Goal: Information Seeking & Learning: Learn about a topic

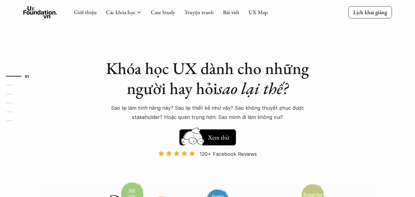
scroll to position [31, 0]
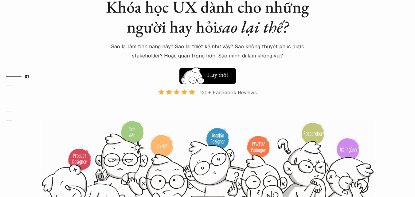
click at [202, 76] on img at bounding box center [192, 81] width 33 height 28
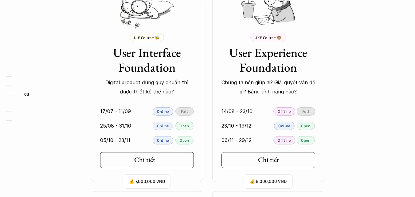
scroll to position [620, 0]
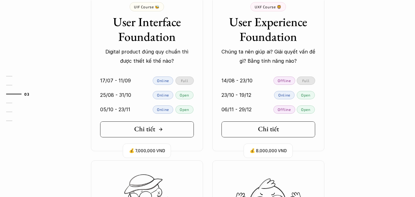
click at [159, 130] on icon at bounding box center [160, 129] width 5 height 5
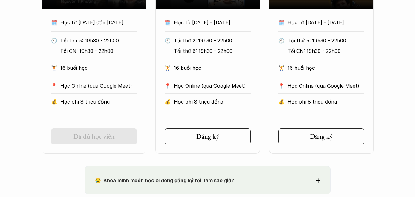
scroll to position [369, 0]
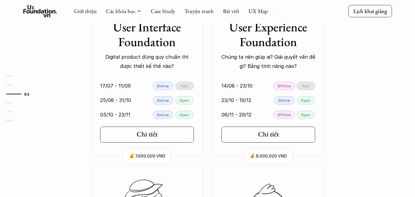
scroll to position [645, 0]
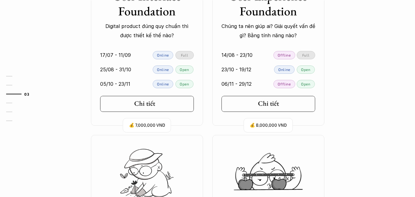
click at [169, 96] on link "Chi tiết" at bounding box center [147, 104] width 94 height 16
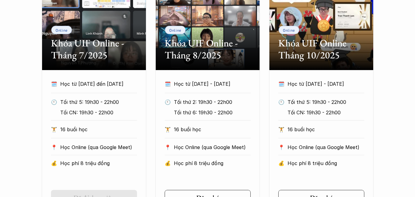
scroll to position [430, 0]
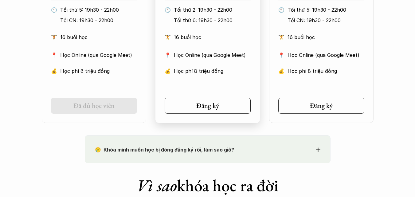
click at [216, 75] on p "Học phí 8 triệu đồng" at bounding box center [212, 70] width 77 height 9
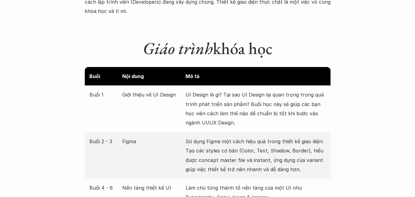
scroll to position [829, 0]
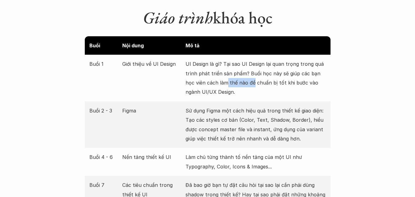
drag, startPoint x: 227, startPoint y: 78, endPoint x: 254, endPoint y: 76, distance: 27.1
click at [254, 76] on p "UI Design là gì? Tại sao UI Design lại quan trọng trong quá trình phát triển sả…" at bounding box center [256, 77] width 140 height 37
click at [255, 75] on p "UI Design là gì? Tại sao UI Design lại quan trọng trong quá trình phát triển sả…" at bounding box center [256, 77] width 140 height 37
click at [216, 76] on p "UI Design là gì? Tại sao UI Design lại quan trọng trong quá trình phát triển sả…" at bounding box center [256, 77] width 140 height 37
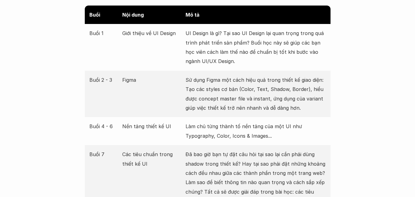
scroll to position [891, 0]
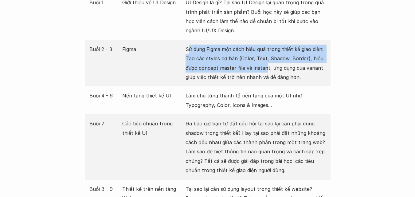
drag, startPoint x: 190, startPoint y: 38, endPoint x: 265, endPoint y: 57, distance: 77.0
click at [265, 57] on p "Sử dụng Figma một cách hiệu quả trong thiết kế giao diện: Tạo các styles cơ bản…" at bounding box center [256, 63] width 140 height 37
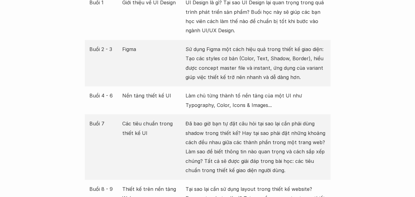
scroll to position [922, 0]
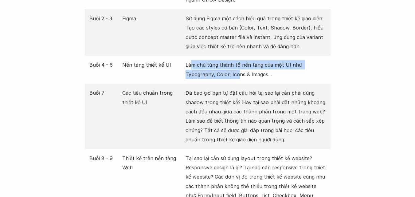
drag, startPoint x: 191, startPoint y: 55, endPoint x: 237, endPoint y: 65, distance: 46.6
click at [237, 65] on p "Làm chủ từng thành tố nền tảng của một UI như Typography, Color, Icons & Images…" at bounding box center [256, 69] width 140 height 19
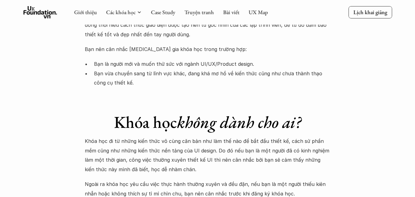
scroll to position [1534, 0]
